Goal: Check status: Check status

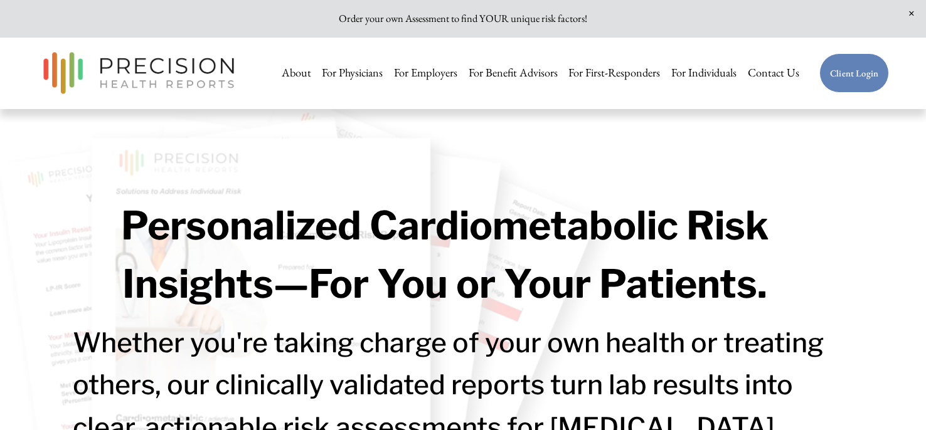
click at [841, 79] on link "Client Login" at bounding box center [854, 73] width 70 height 40
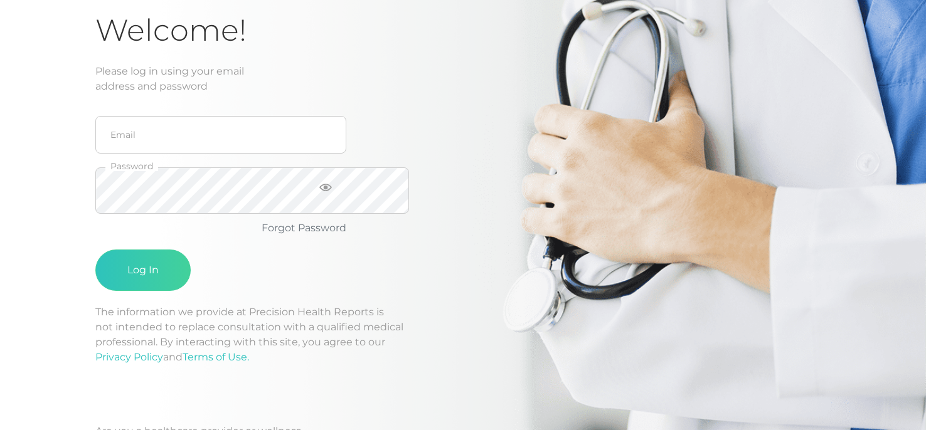
scroll to position [125, 0]
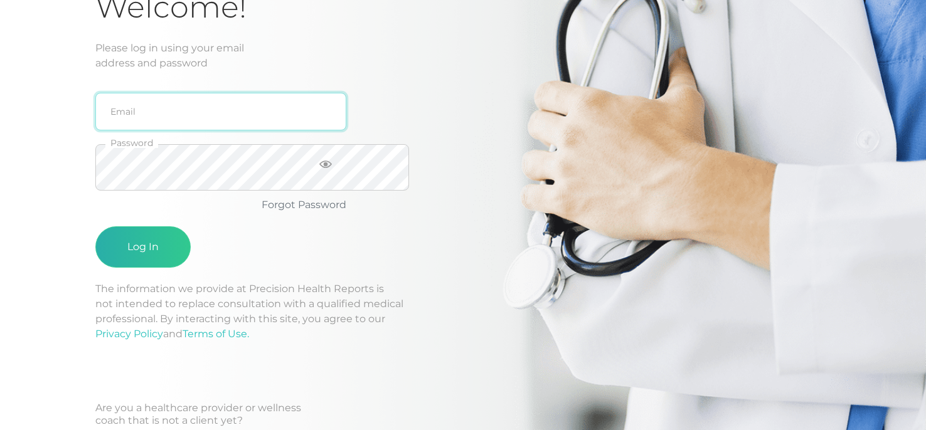
type input "[EMAIL_ADDRESS][DOMAIN_NAME]"
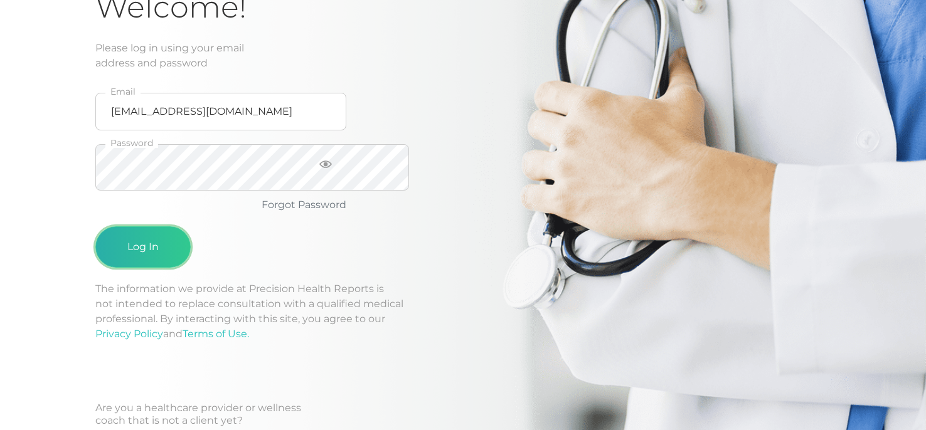
click at [169, 268] on button "Log In" at bounding box center [142, 246] width 95 height 41
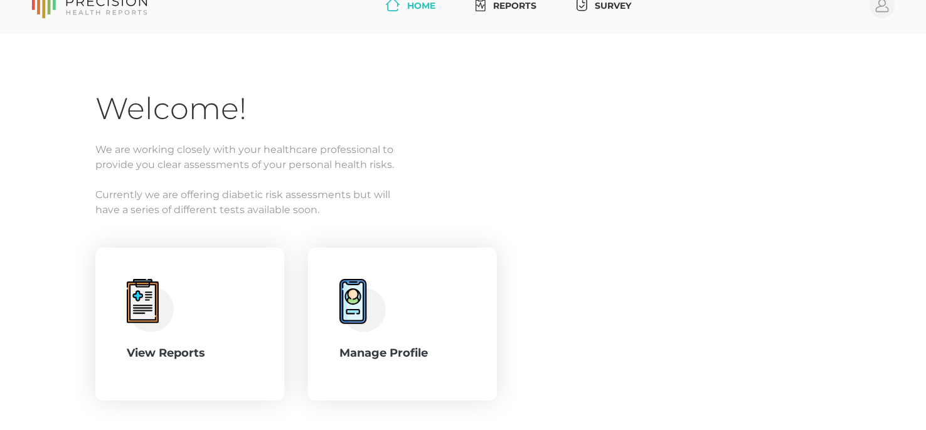
scroll to position [0, 0]
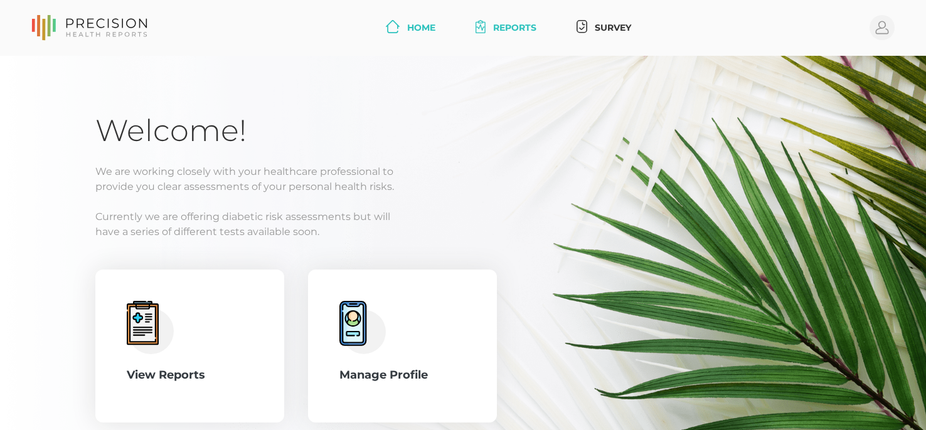
click at [526, 38] on link "Reports" at bounding box center [505, 27] width 71 height 23
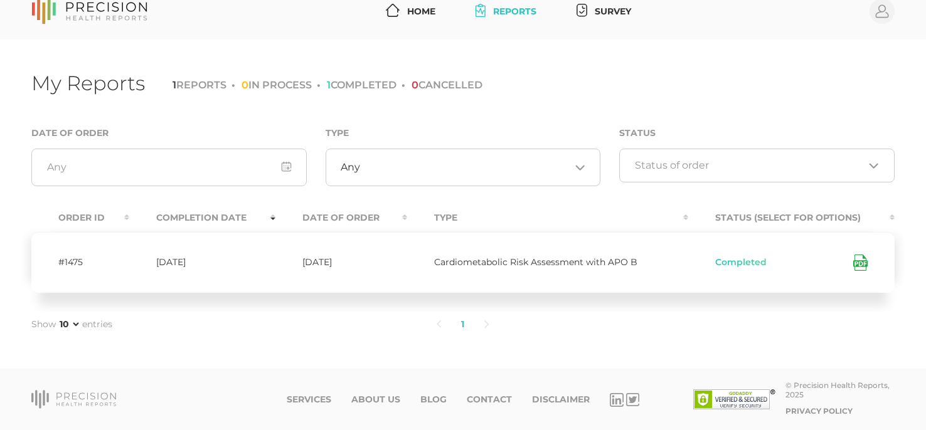
scroll to position [129, 0]
click at [855, 262] on icon at bounding box center [858, 263] width 6 height 3
